Goal: Navigation & Orientation: Find specific page/section

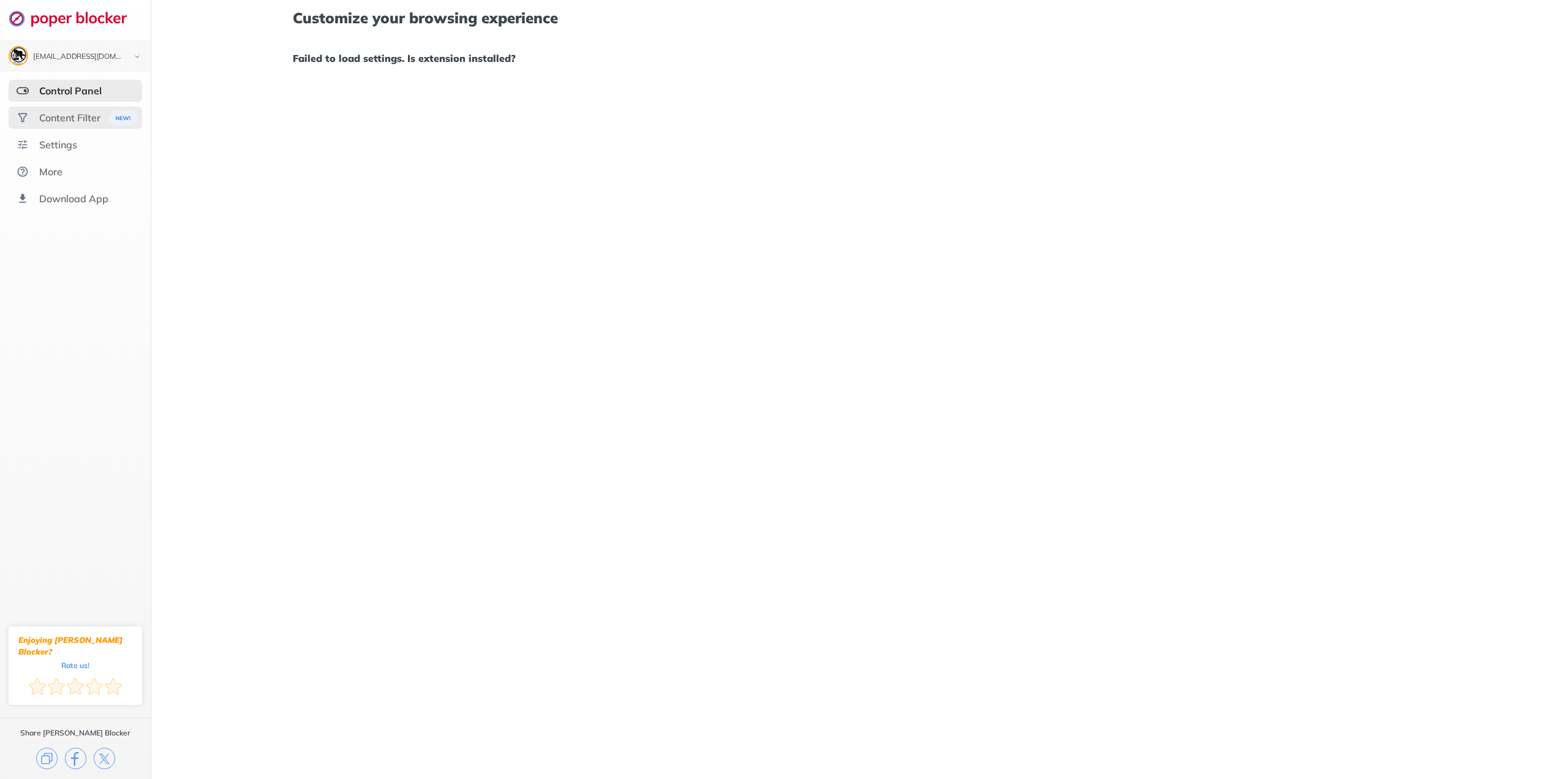
click at [72, 119] on div "Content Filter" at bounding box center [70, 118] width 61 height 12
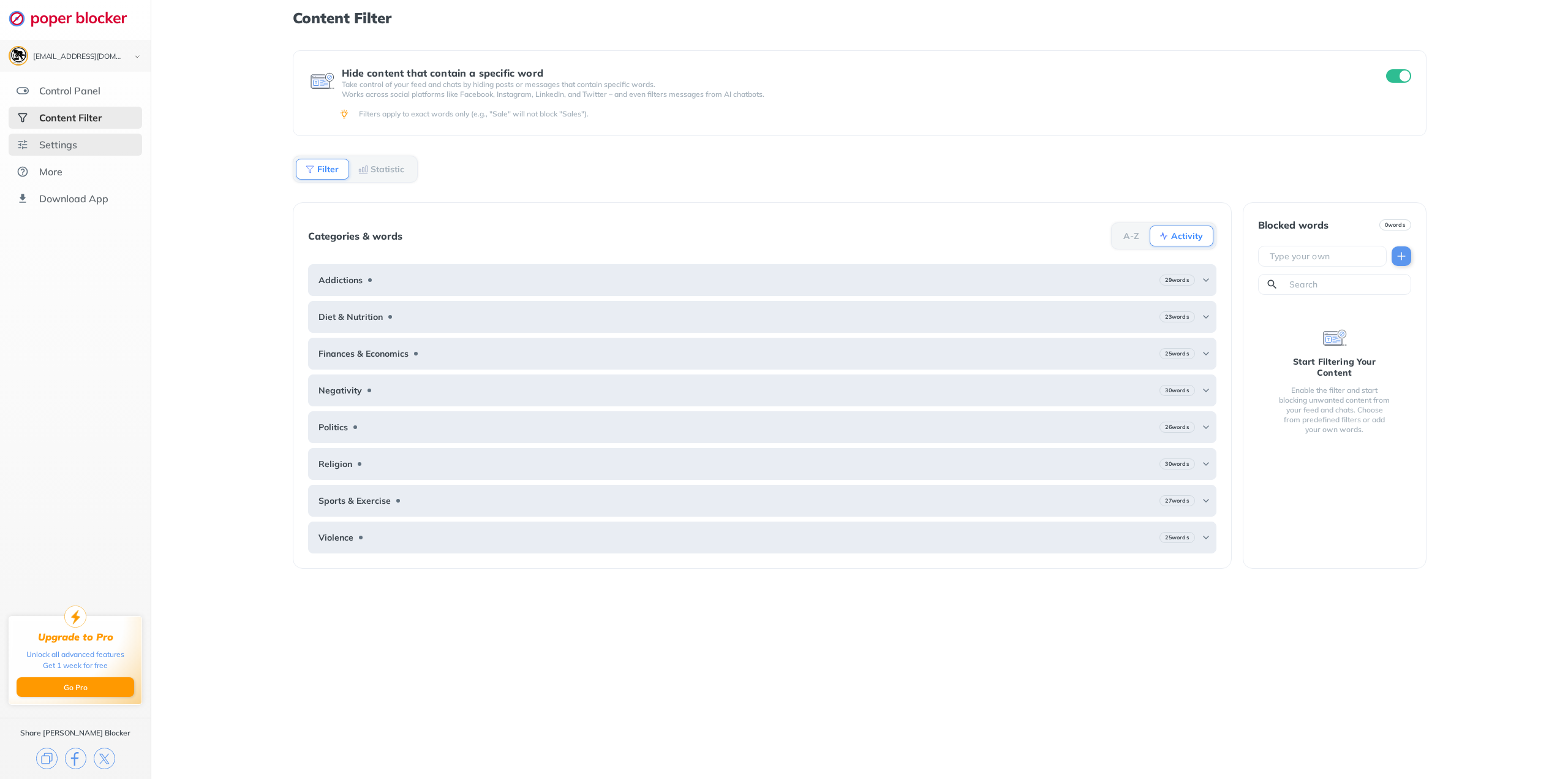
click at [82, 146] on div "Settings" at bounding box center [75, 144] width 133 height 22
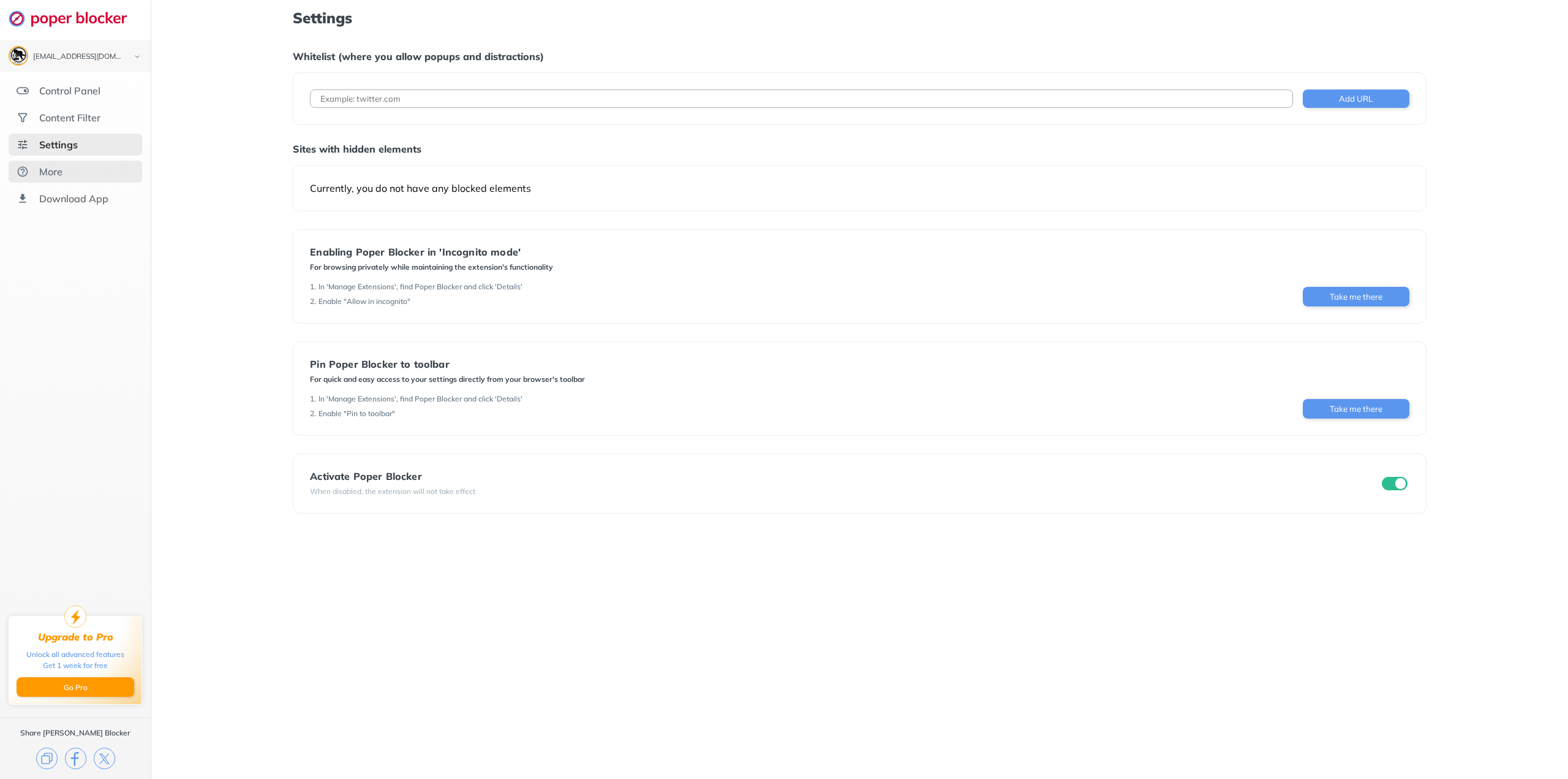
click at [79, 180] on div "More" at bounding box center [75, 172] width 133 height 22
